Goal: Check status: Check status

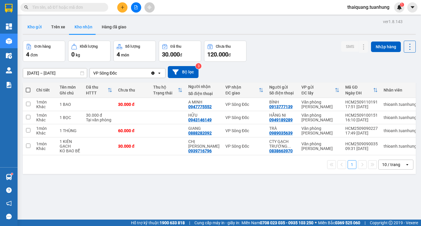
click at [31, 28] on button "Kho gửi" at bounding box center [35, 27] width 24 height 14
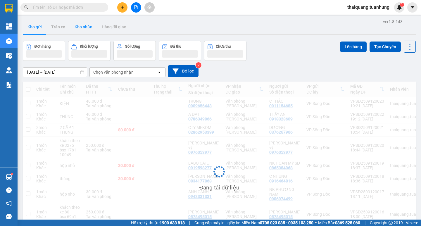
click at [87, 31] on button "Kho nhận" at bounding box center [83, 27] width 27 height 14
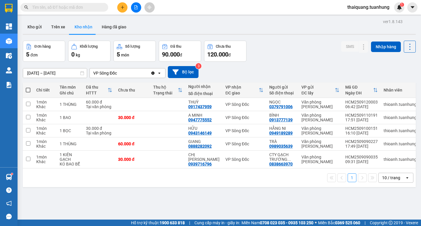
click at [278, 54] on div "Đơn hàng 5 đơn Khối lượng 0 kg Số lượng 5 món Đã thu 90.000 đ Chưa thu 120.000 …" at bounding box center [219, 51] width 393 height 21
click at [362, 104] on icon at bounding box center [364, 104] width 4 height 4
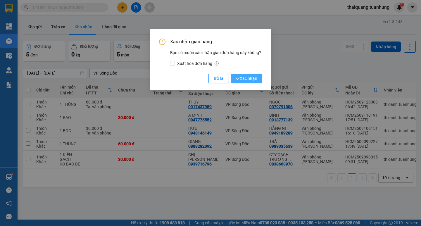
click at [249, 81] on span "Xác nhận" at bounding box center [246, 78] width 21 height 6
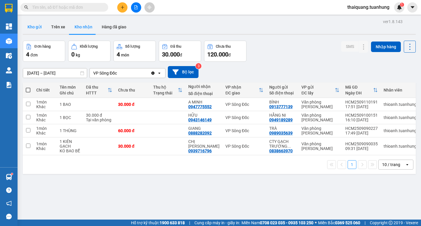
click at [39, 27] on button "Kho gửi" at bounding box center [35, 27] width 24 height 14
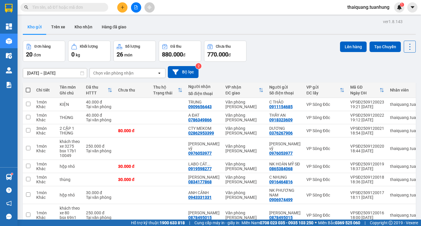
click at [282, 46] on div "Đơn hàng 20 đơn Khối lượng 0 kg Số lượng 26 món Đã thu 880.000 đ Chưa thu 770.0…" at bounding box center [219, 51] width 393 height 21
click at [285, 30] on div "Kho gửi Trên xe Kho nhận Hàng đã giao" at bounding box center [219, 28] width 393 height 16
